Goal: Transaction & Acquisition: Purchase product/service

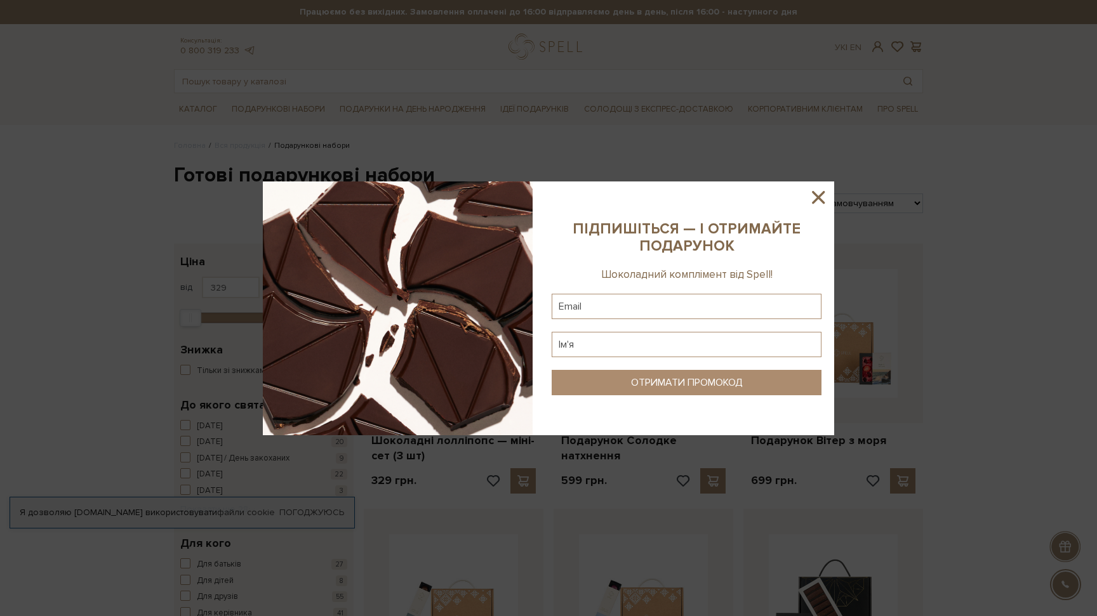
click at [815, 194] on icon at bounding box center [818, 197] width 13 height 13
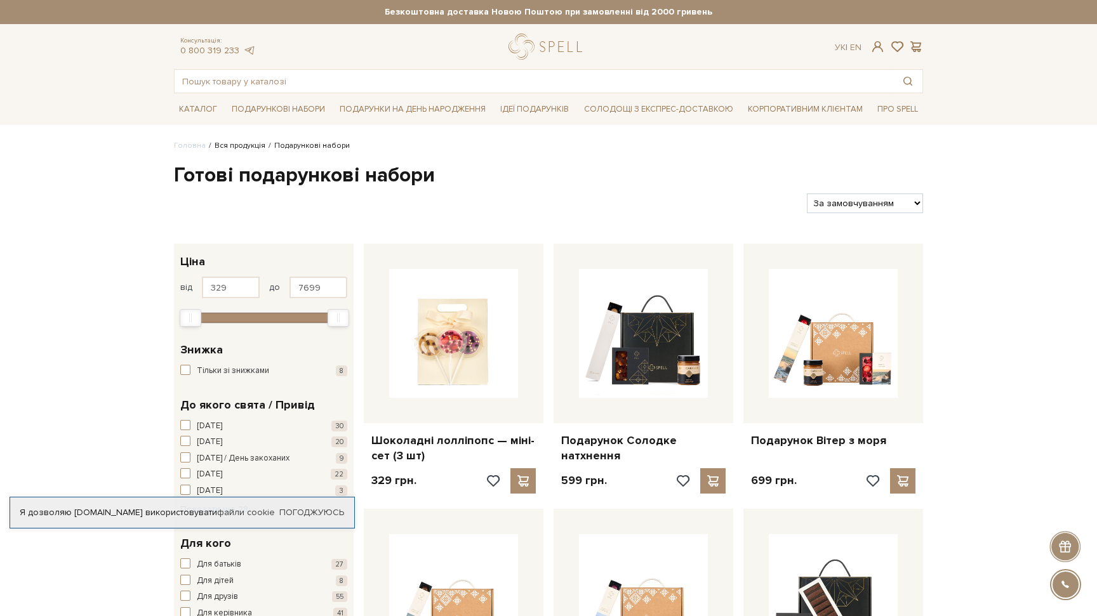
click at [246, 142] on link "Вся продукція" at bounding box center [239, 146] width 51 height 10
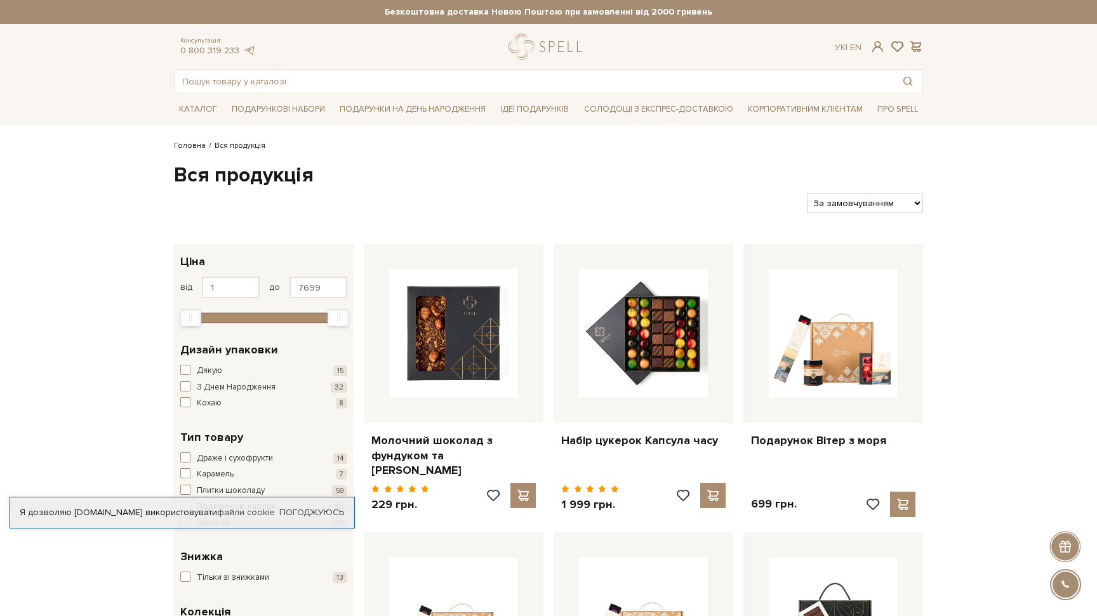
click at [187, 143] on link "Головна" at bounding box center [190, 146] width 32 height 10
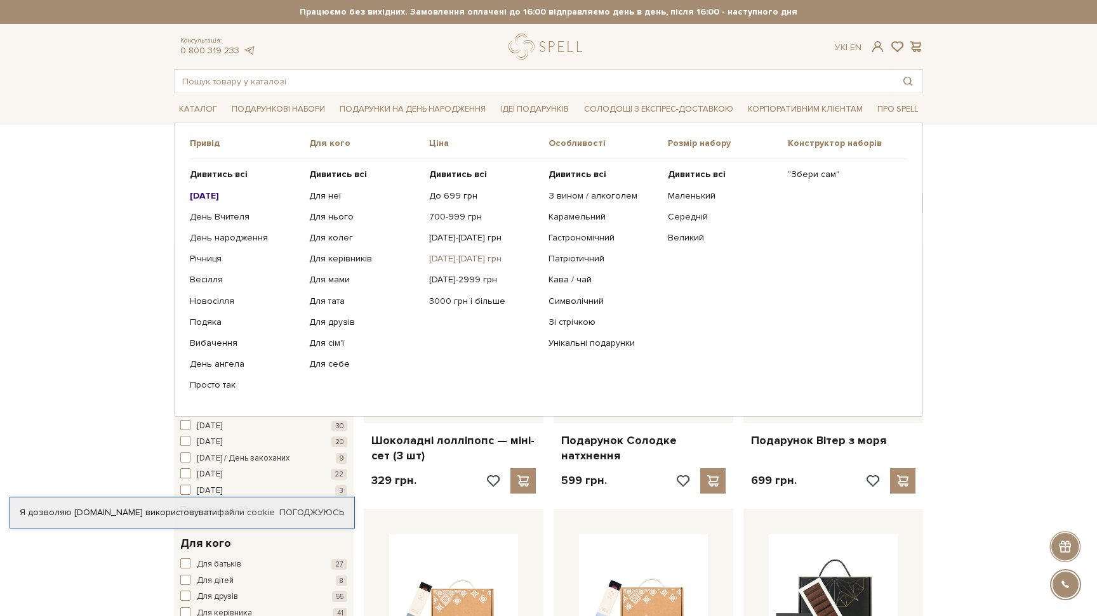
click at [452, 258] on link "[DATE]-[DATE] грн" at bounding box center [484, 258] width 110 height 11
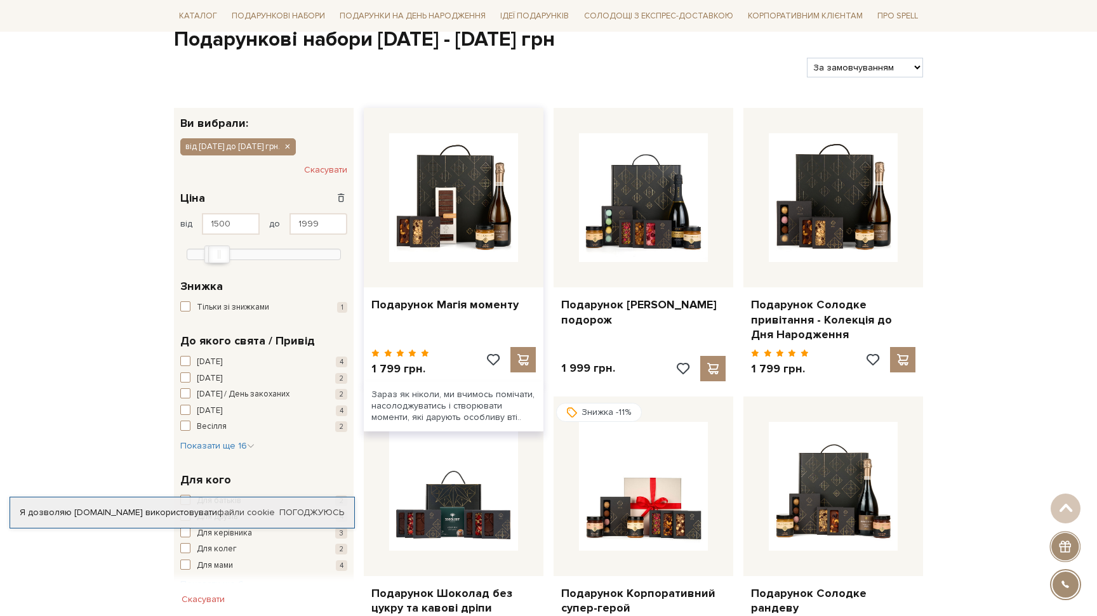
scroll to position [138, 0]
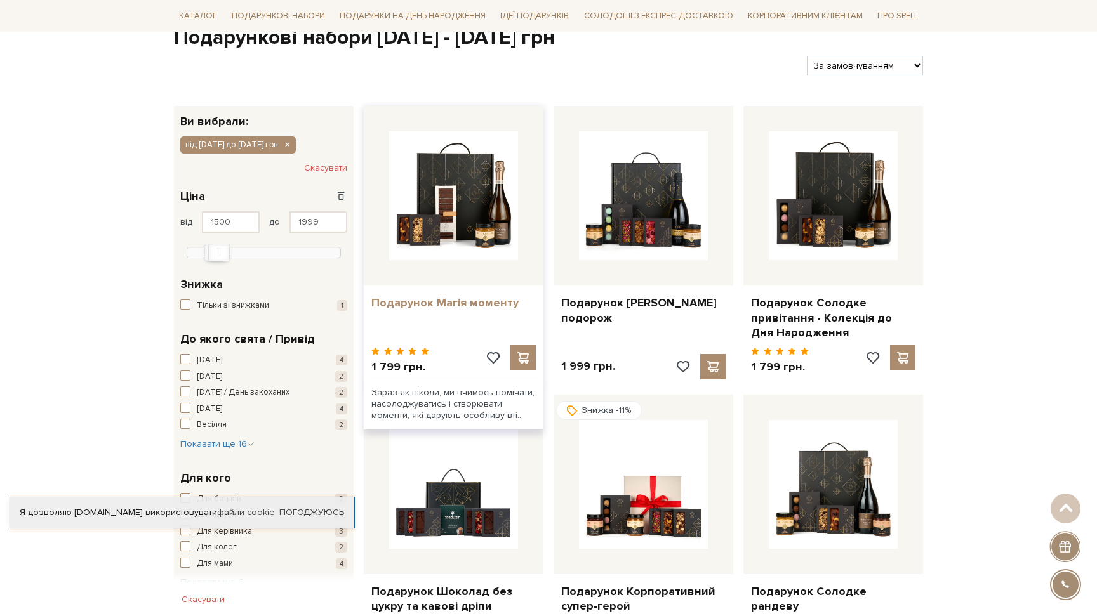
click at [469, 305] on link "Подарунок Магія моменту" at bounding box center [453, 303] width 164 height 15
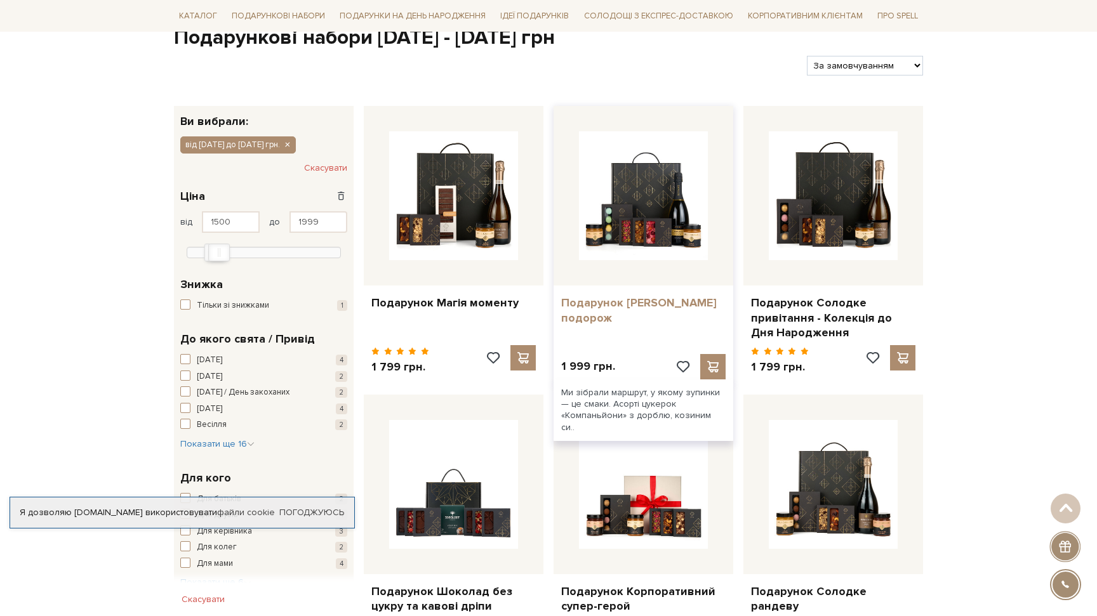
click at [621, 306] on link "Подарунок Сирна подорож" at bounding box center [643, 311] width 164 height 30
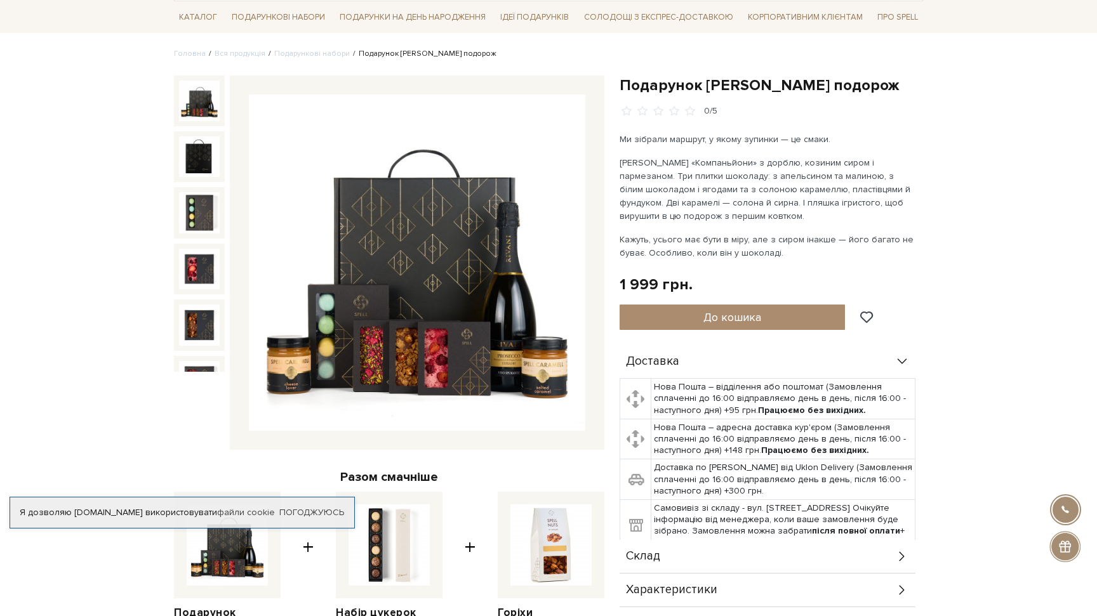
scroll to position [211, 0]
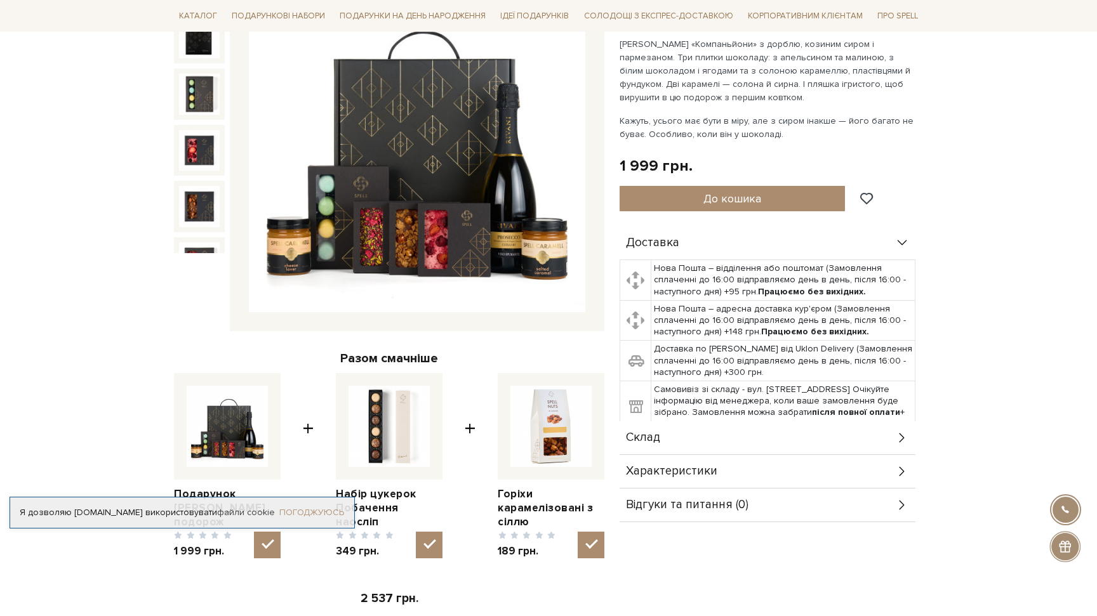
click at [318, 507] on link "Погоджуюсь" at bounding box center [311, 512] width 65 height 11
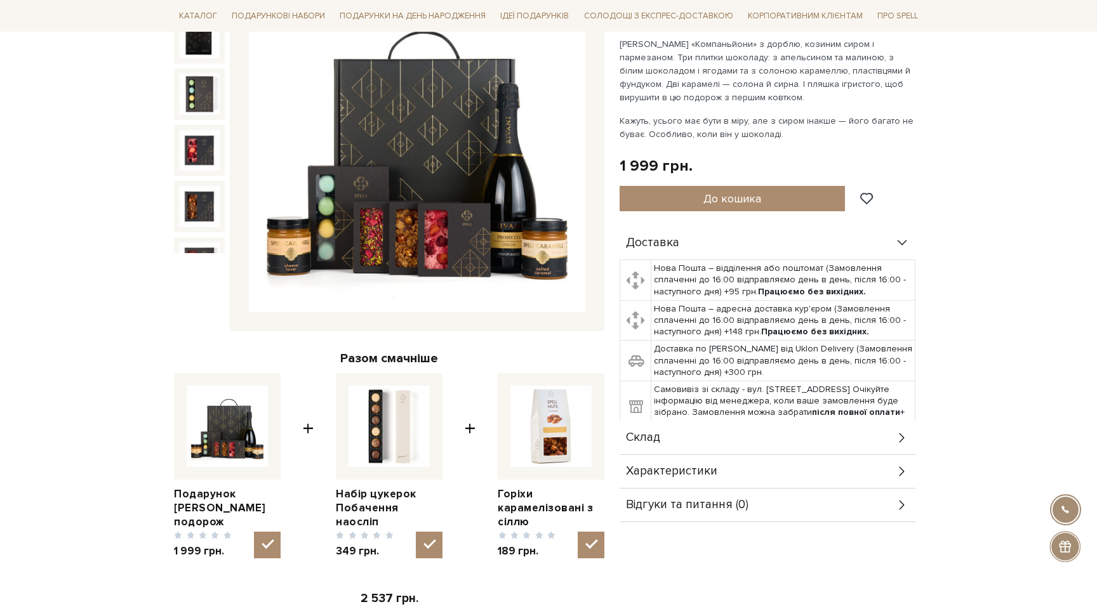
scroll to position [0, 0]
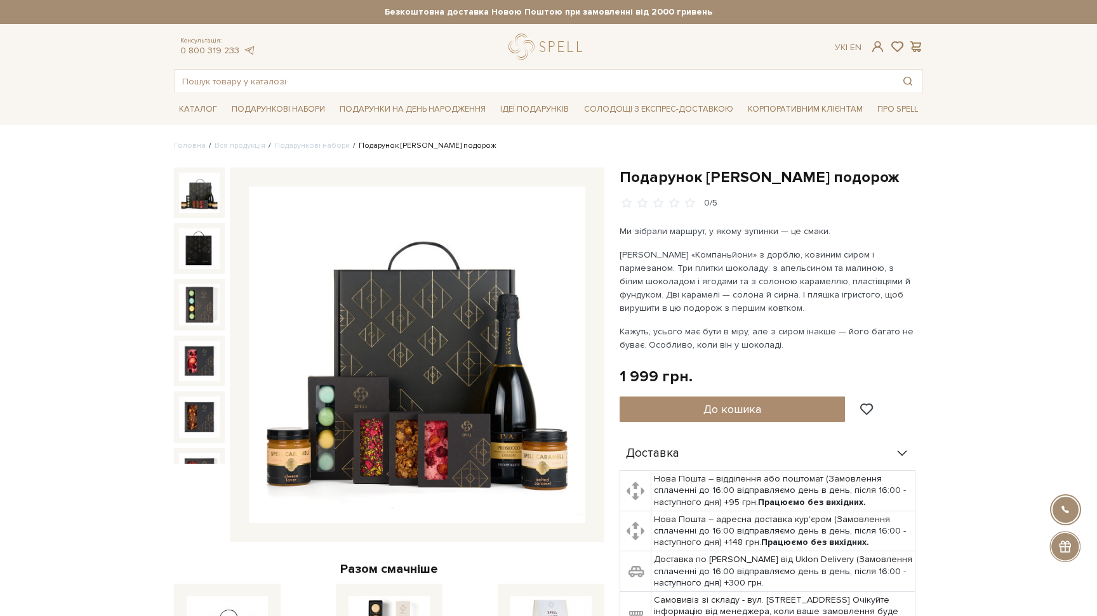
drag, startPoint x: 622, startPoint y: 254, endPoint x: 741, endPoint y: 314, distance: 133.1
click at [741, 314] on p "Асорті цукерок «Компаньйони» з дорблю, козиним сиром і пармезаном. Три плитки ш…" at bounding box center [768, 281] width 298 height 67
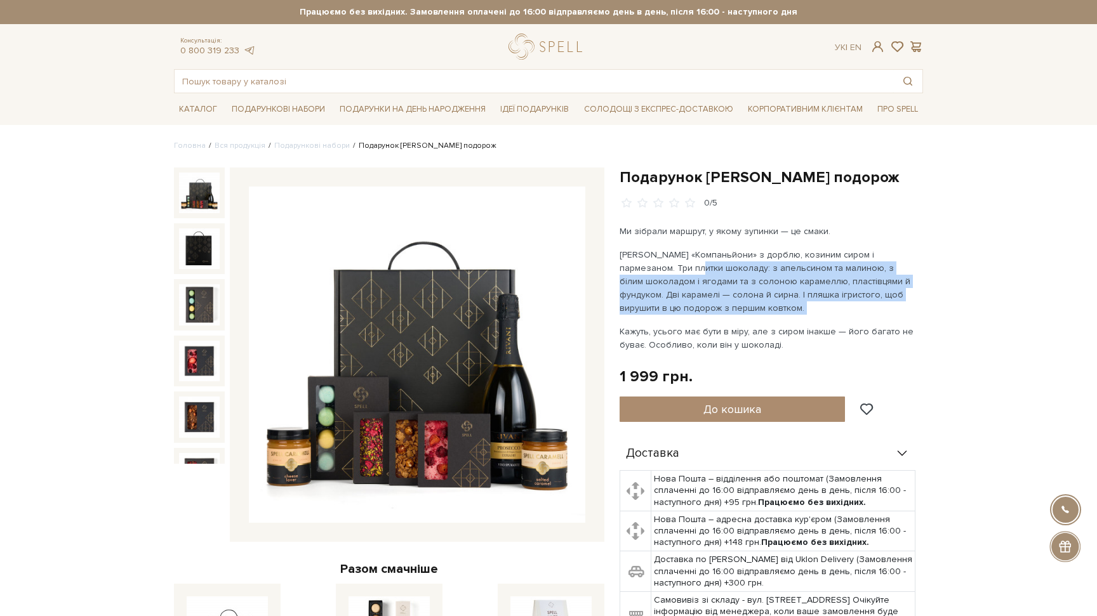
drag, startPoint x: 741, startPoint y: 314, endPoint x: 637, endPoint y: 263, distance: 116.1
click at [637, 263] on p "Асорті цукерок «Компаньйони» з дорблю, козиним сиром і пармезаном. Три плитки ш…" at bounding box center [768, 281] width 298 height 67
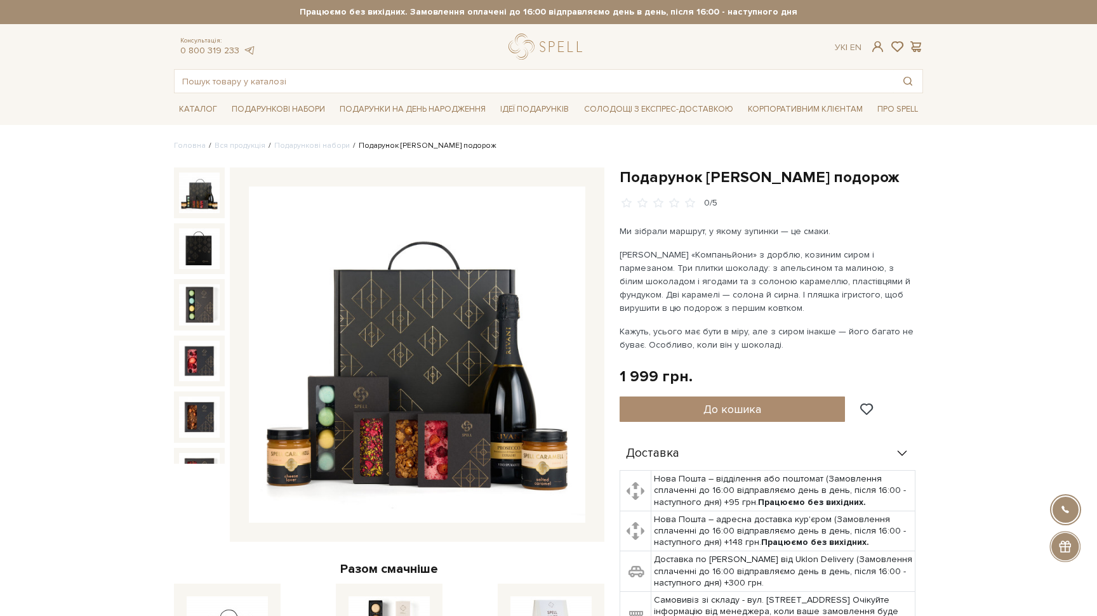
click at [668, 334] on p "Кажуть, усього має бути в міру, але з сиром інакше — його багато не буває. Особ…" at bounding box center [768, 338] width 298 height 27
click at [844, 277] on p "Асорті цукерок «Компаньйони» з дорблю, козиним сиром і пармезаном. Три плитки ш…" at bounding box center [768, 281] width 298 height 67
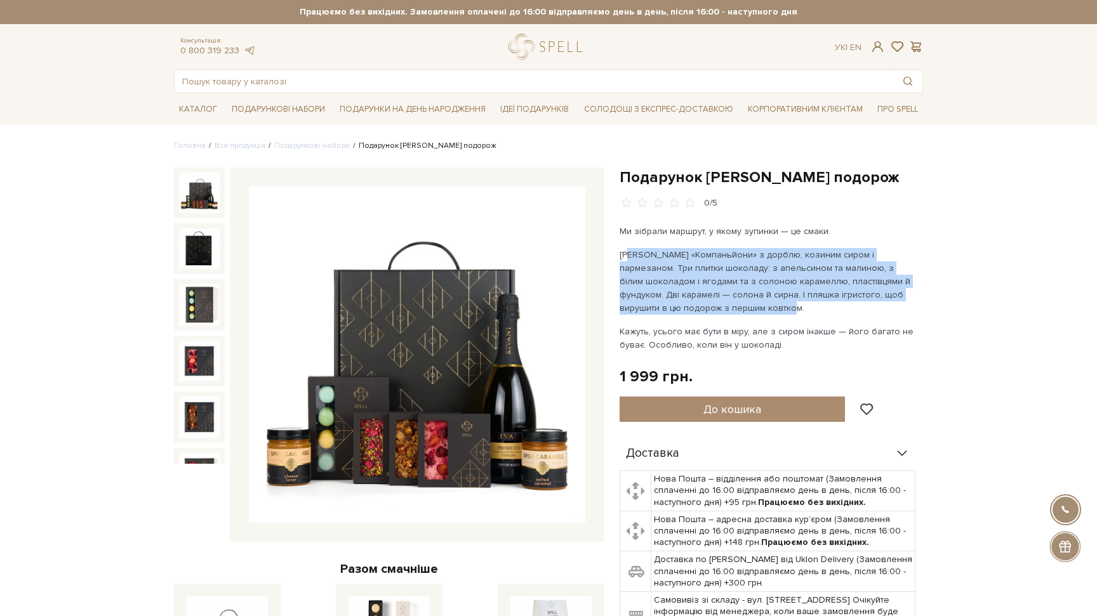
drag, startPoint x: 718, startPoint y: 312, endPoint x: 623, endPoint y: 256, distance: 110.9
click at [623, 256] on p "Асорті цукерок «Компаньйони» з дорблю, козиним сиром і пармезаном. Три плитки ш…" at bounding box center [768, 281] width 298 height 67
drag, startPoint x: 623, startPoint y: 256, endPoint x: 737, endPoint y: 308, distance: 125.3
click at [737, 308] on p "Асорті цукерок «Компаньйони» з дорблю, козиним сиром і пармезаном. Три плитки ш…" at bounding box center [768, 281] width 298 height 67
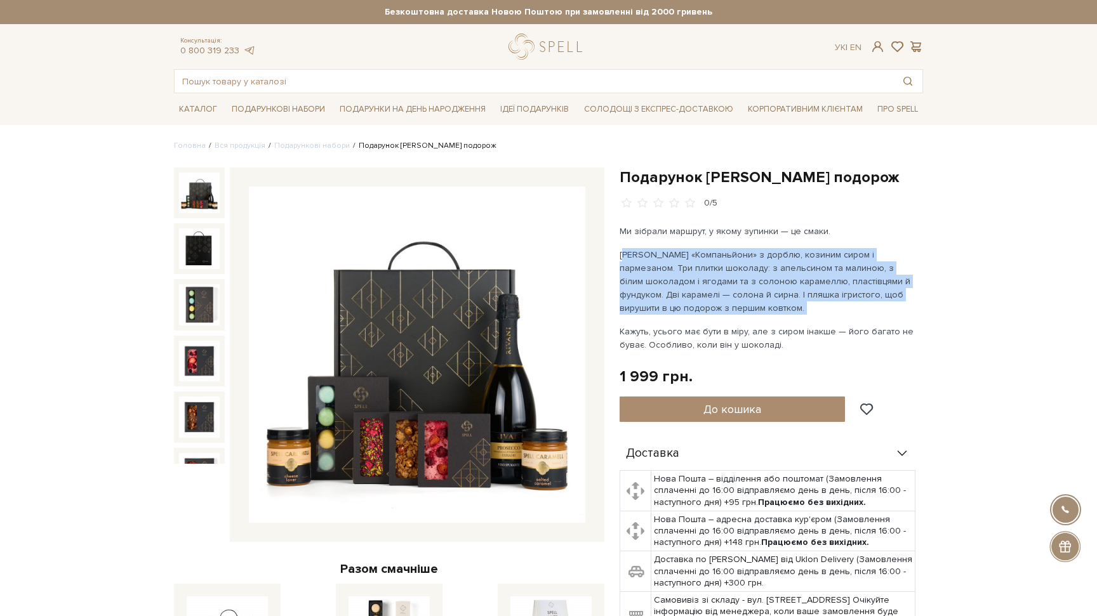
click at [737, 308] on p "Асорті цукерок «Компаньйони» з дорблю, козиним сиром і пармезаном. Три плитки ш…" at bounding box center [768, 281] width 298 height 67
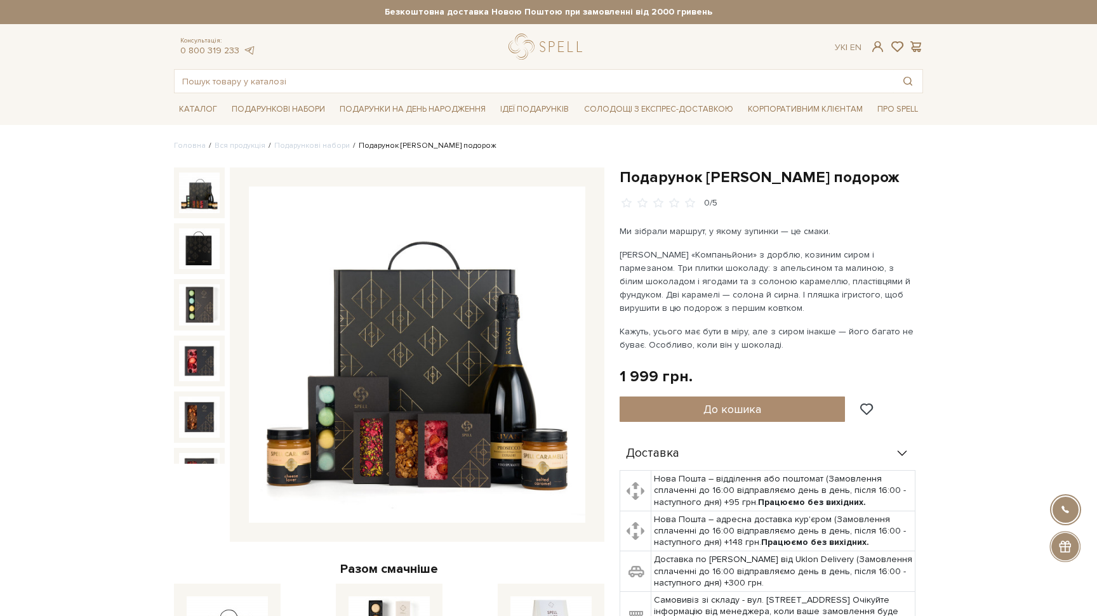
drag, startPoint x: 786, startPoint y: 351, endPoint x: 619, endPoint y: 329, distance: 168.3
click at [619, 329] on p "Кажуть, усього має бути в міру, але з сиром інакше — його багато не буває. Особ…" at bounding box center [768, 338] width 298 height 27
drag, startPoint x: 619, startPoint y: 329, endPoint x: 779, endPoint y: 348, distance: 161.6
click at [779, 348] on p "Кажуть, усього має бути в міру, але з сиром інакше — його багато не буває. Особ…" at bounding box center [768, 338] width 298 height 27
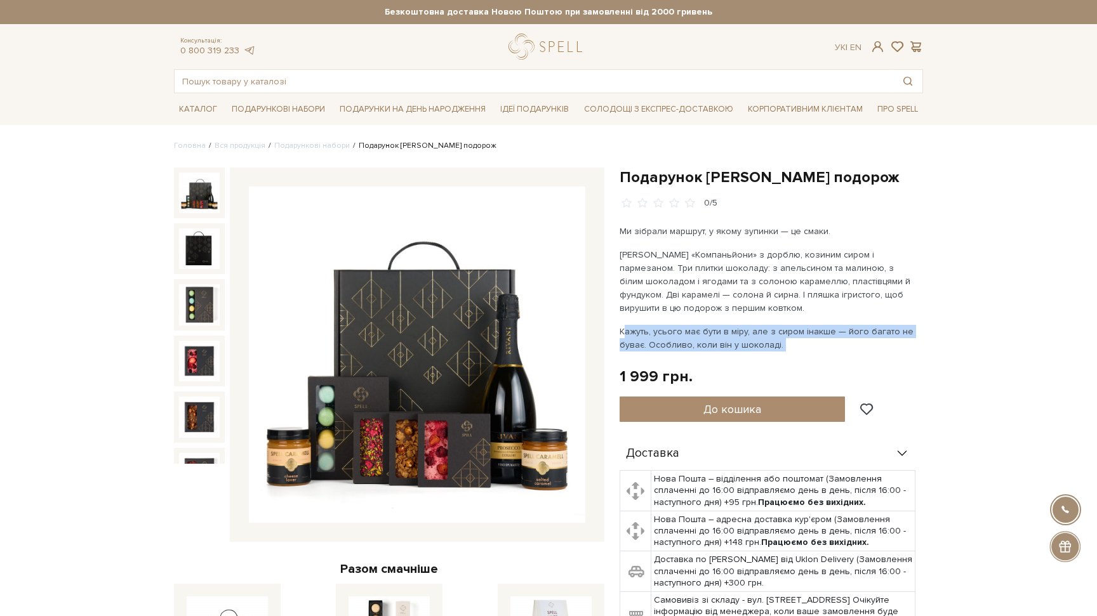
click at [779, 348] on p "Кажуть, усього має бути в міру, але з сиром інакше — його багато не буває. Особ…" at bounding box center [768, 338] width 298 height 27
drag, startPoint x: 779, startPoint y: 348, endPoint x: 618, endPoint y: 333, distance: 161.9
click at [618, 333] on div "Подарунок Сирна подорож 0/5 Ми зібрали маршрут, у якому зупинки — це смаки. Каж…" at bounding box center [771, 518] width 319 height 700
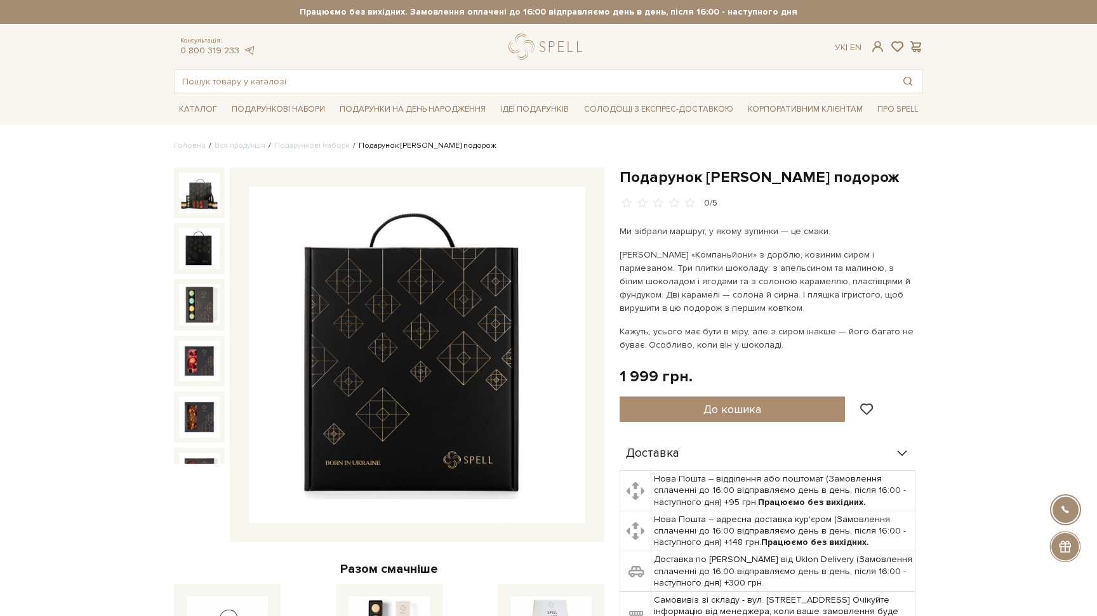
click at [208, 250] on img at bounding box center [199, 248] width 41 height 41
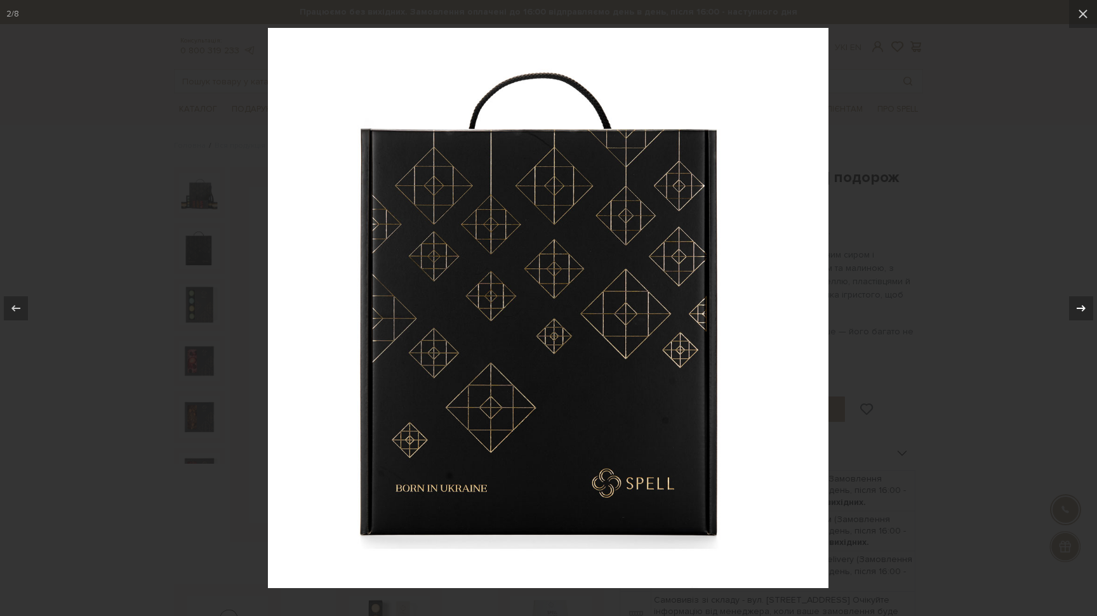
click at [1081, 314] on icon at bounding box center [1080, 308] width 15 height 15
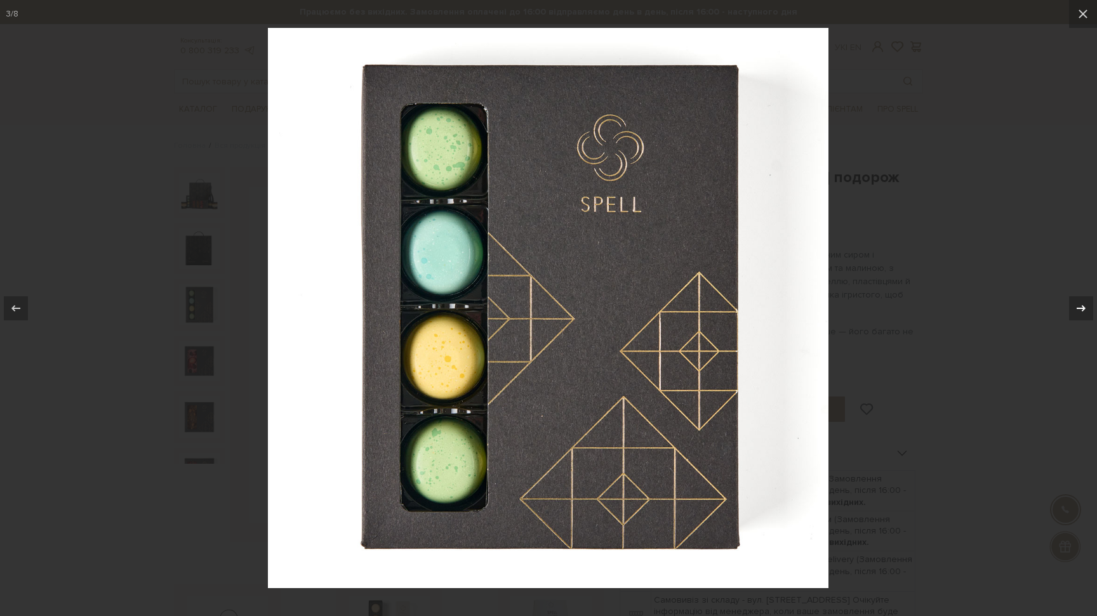
click at [1081, 314] on icon at bounding box center [1080, 308] width 15 height 15
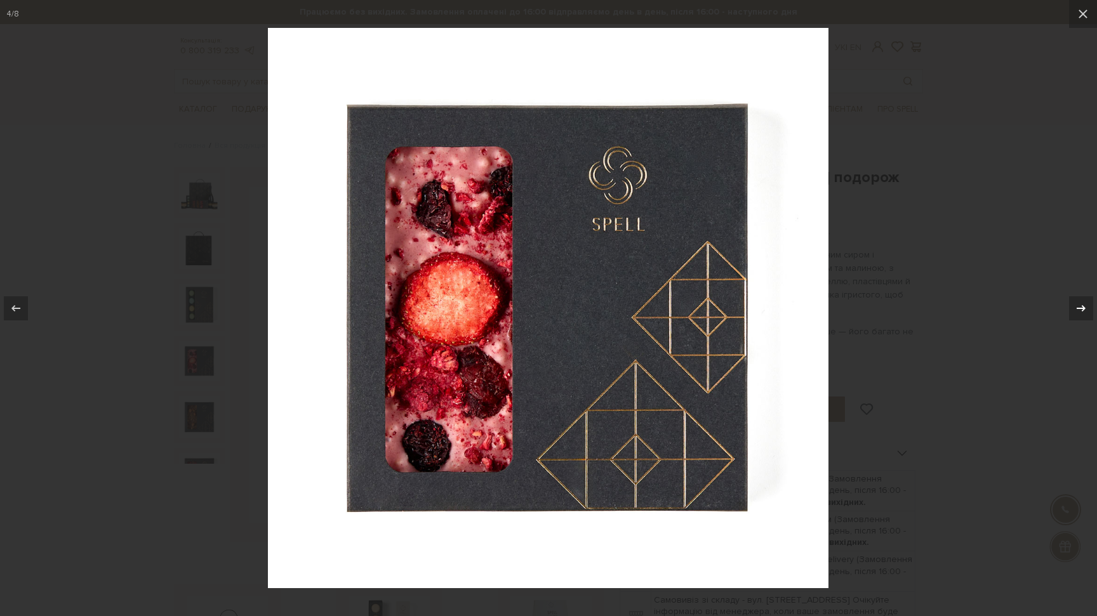
click at [1081, 314] on icon at bounding box center [1080, 308] width 15 height 15
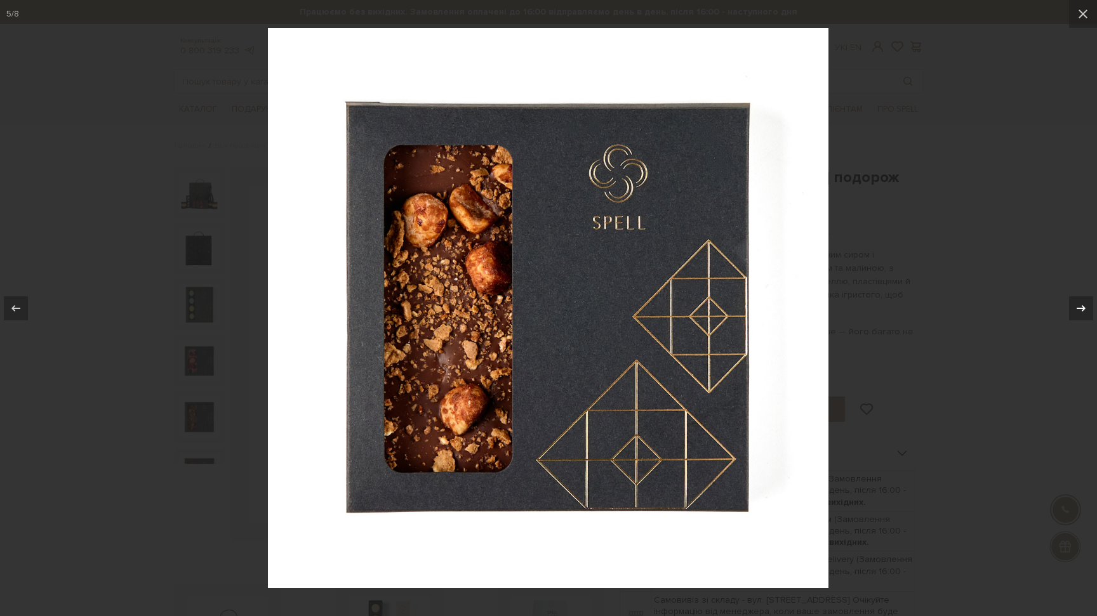
click at [1081, 314] on icon at bounding box center [1080, 308] width 15 height 15
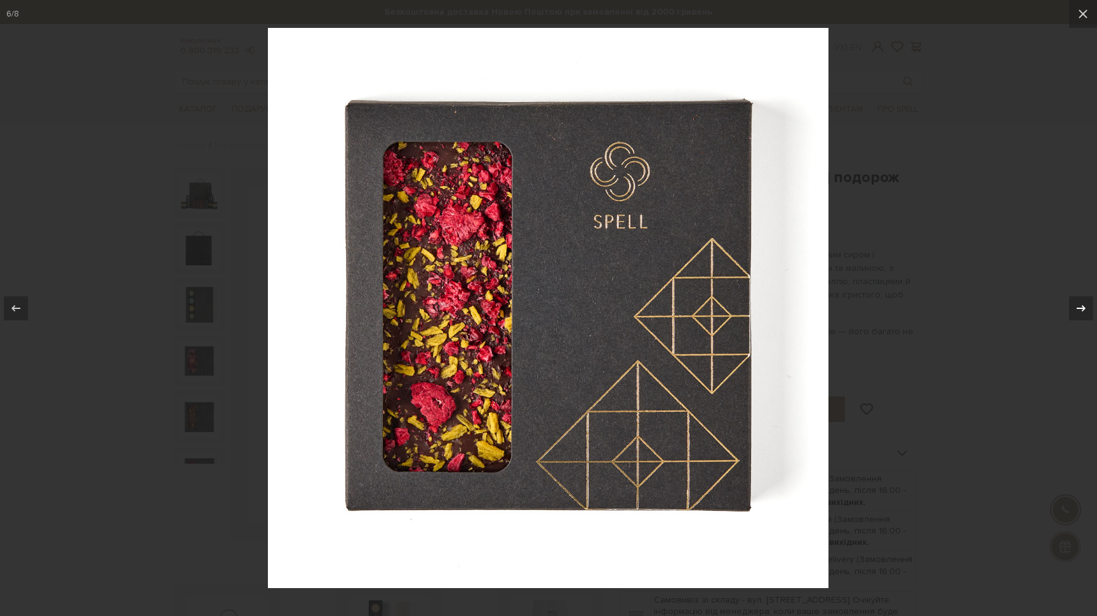
click at [1081, 314] on icon at bounding box center [1080, 308] width 15 height 15
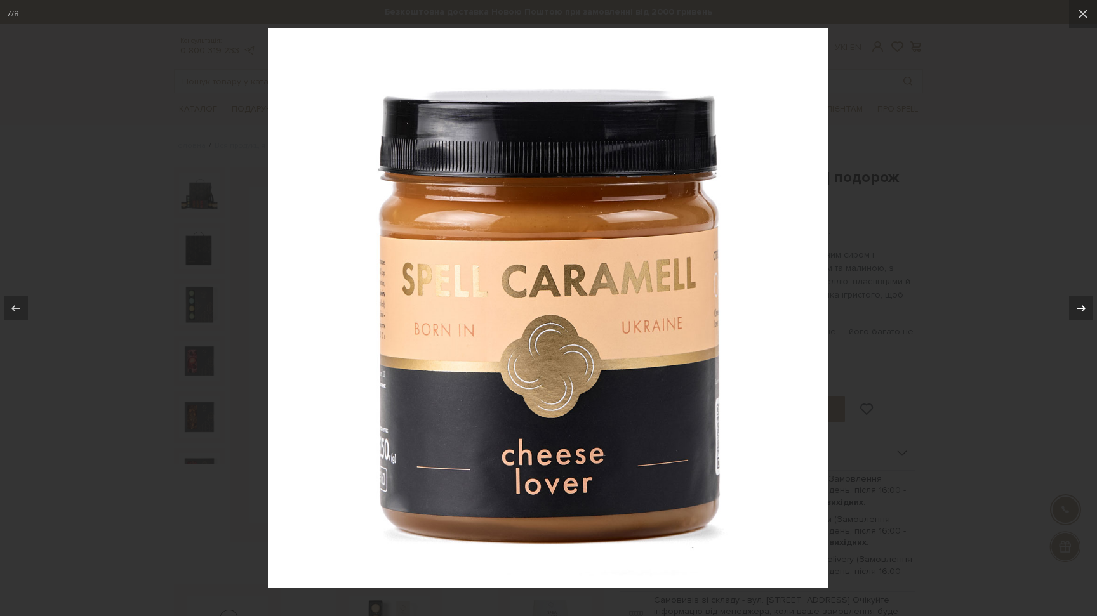
click at [1081, 314] on icon at bounding box center [1080, 308] width 15 height 15
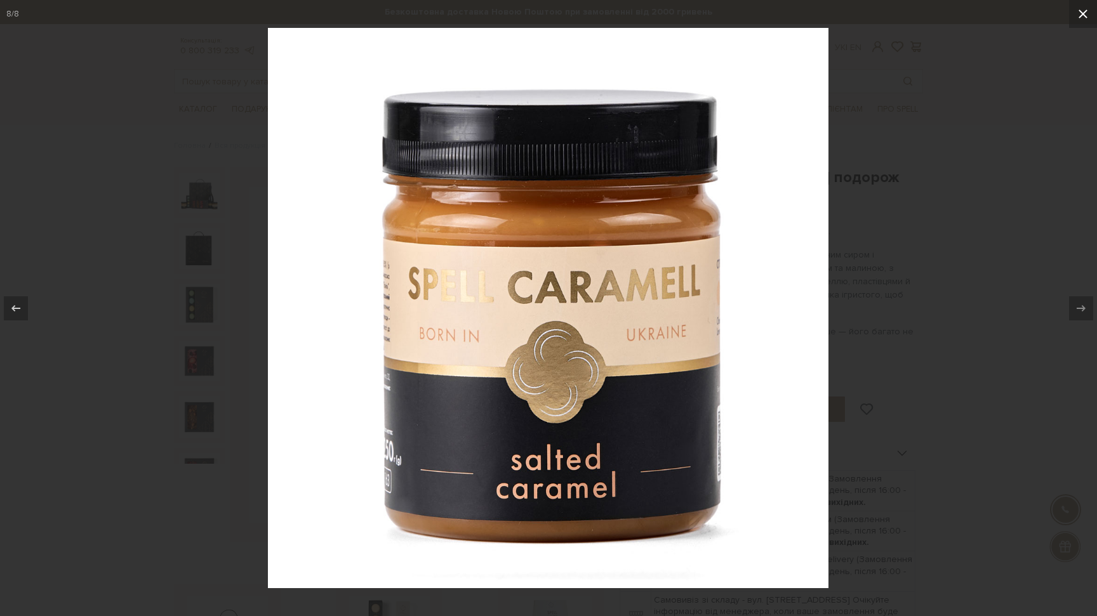
click at [1091, 14] on button at bounding box center [1083, 14] width 28 height 28
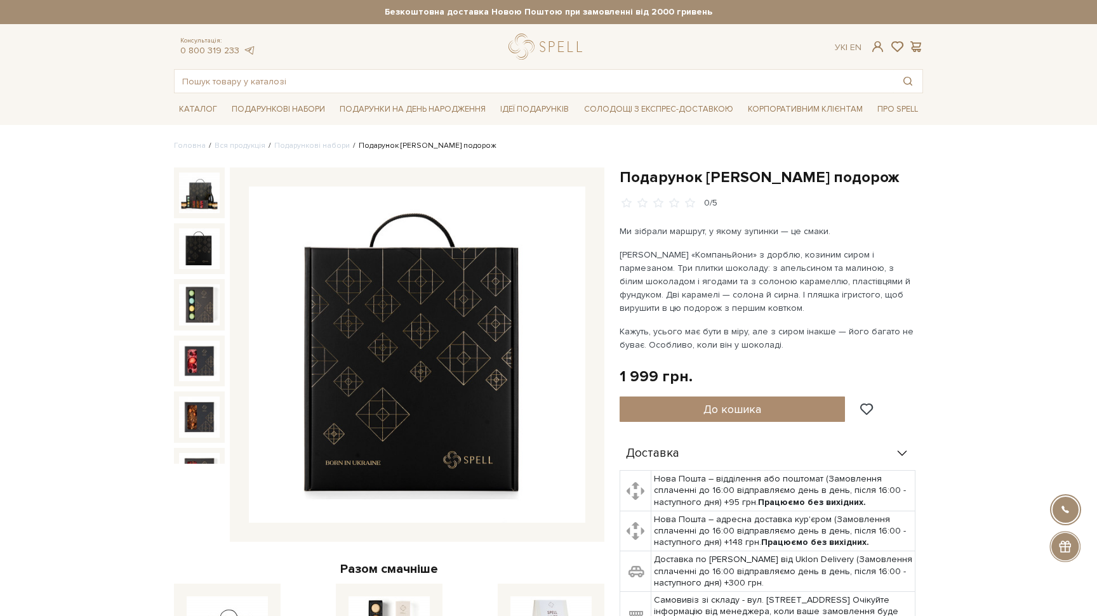
scroll to position [153, 0]
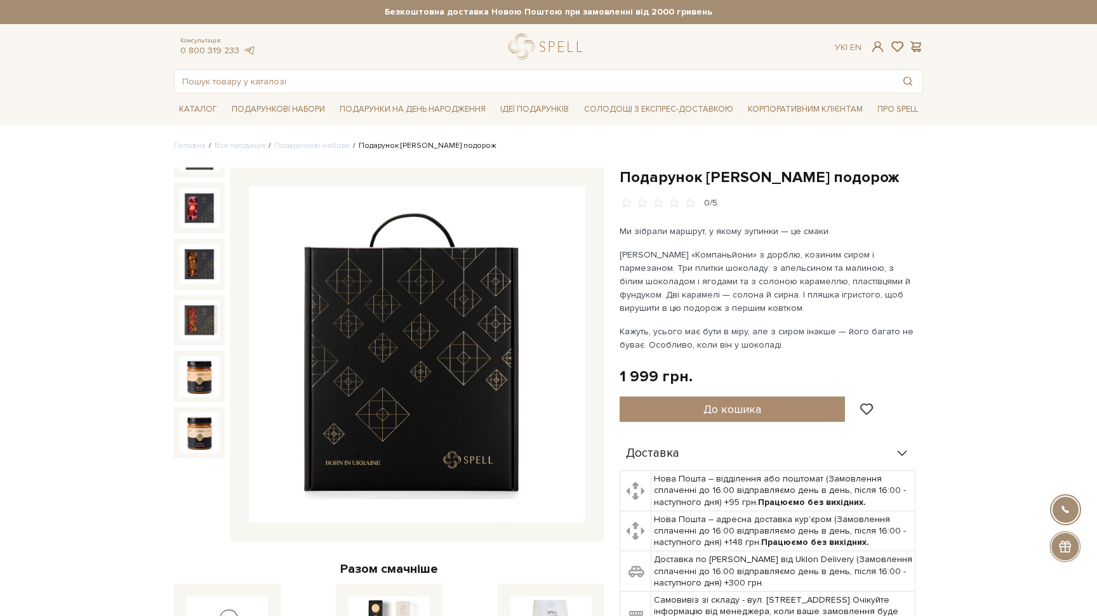
click at [919, 232] on div "Подарунок Сирна подорож 0/5 Ми зібрали маршрут, у якому зупинки — це смаки. Каж…" at bounding box center [770, 451] width 303 height 566
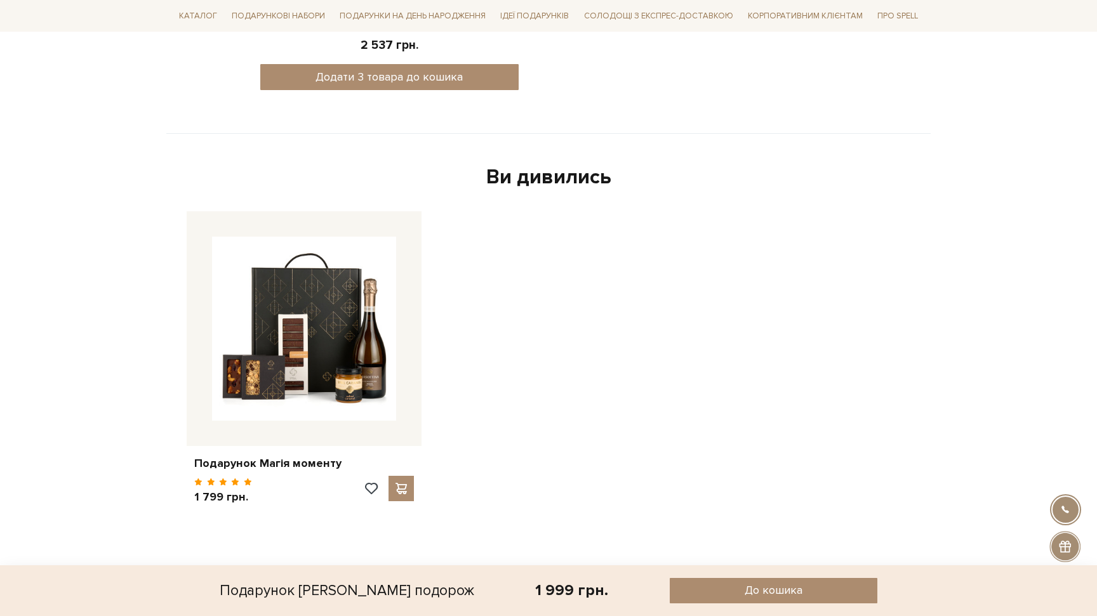
scroll to position [0, 0]
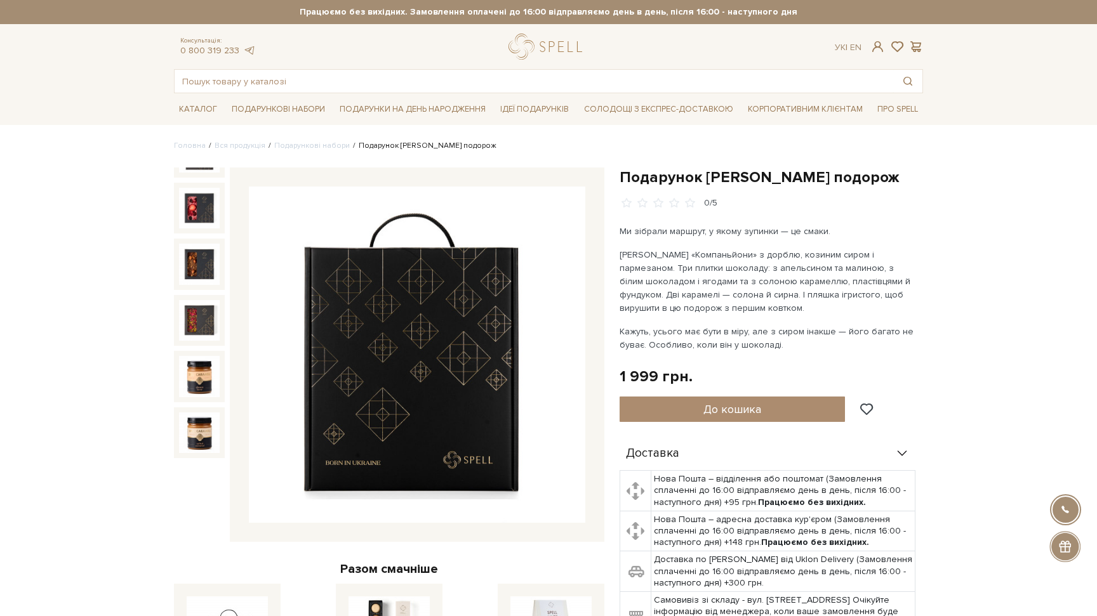
click at [805, 37] on div "Консультація: 0 800 319 233 Ук | En |" at bounding box center [548, 47] width 764 height 26
